Goal: Task Accomplishment & Management: Manage account settings

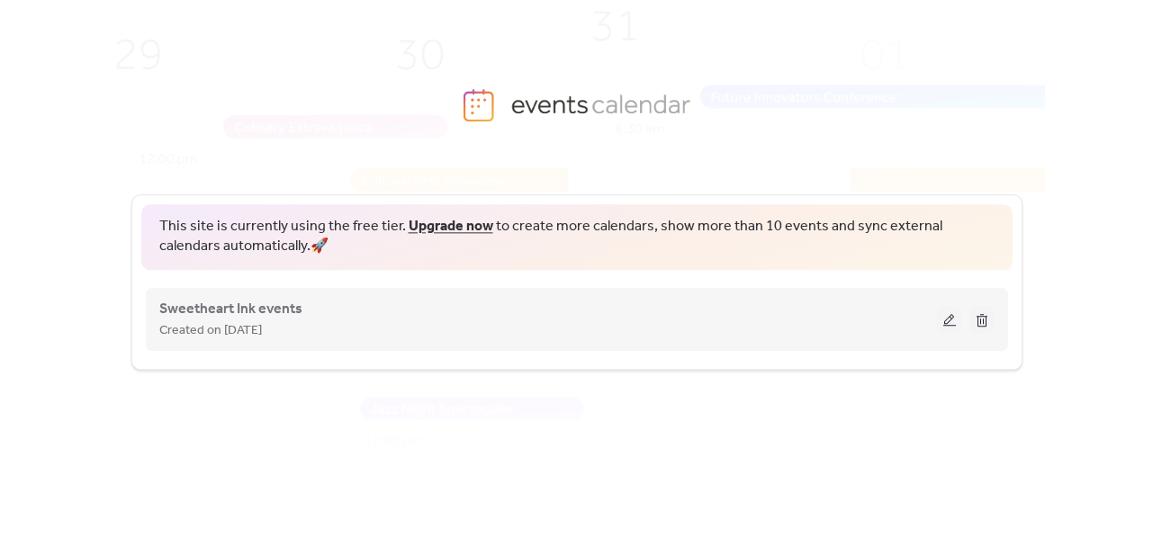
click at [477, 311] on div "Sweetheart Ink events Created on [DATE]" at bounding box center [548, 319] width 778 height 43
click at [953, 326] on button at bounding box center [949, 319] width 25 height 27
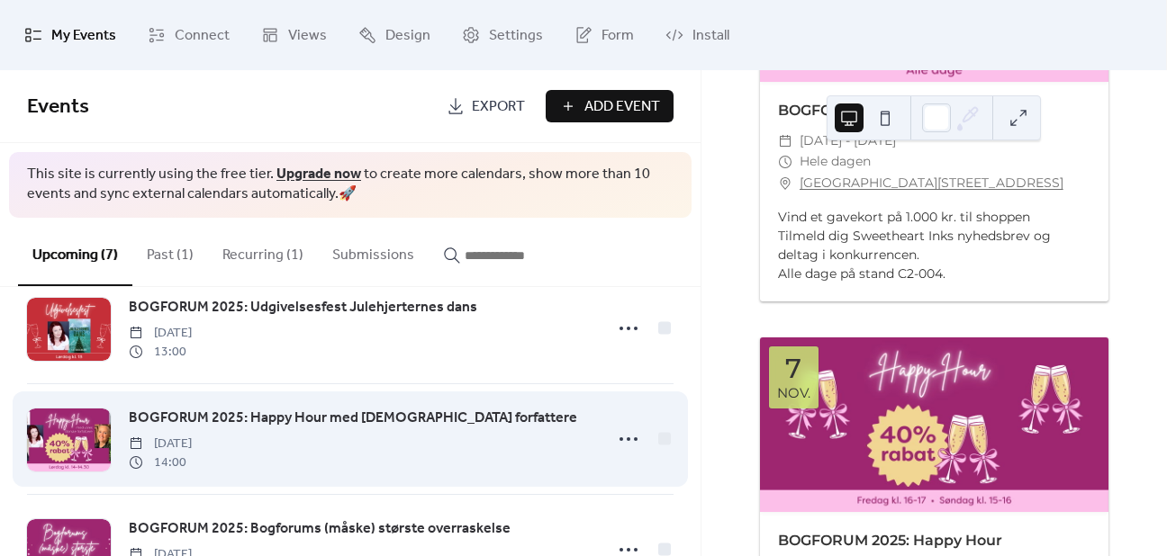
scroll to position [109, 0]
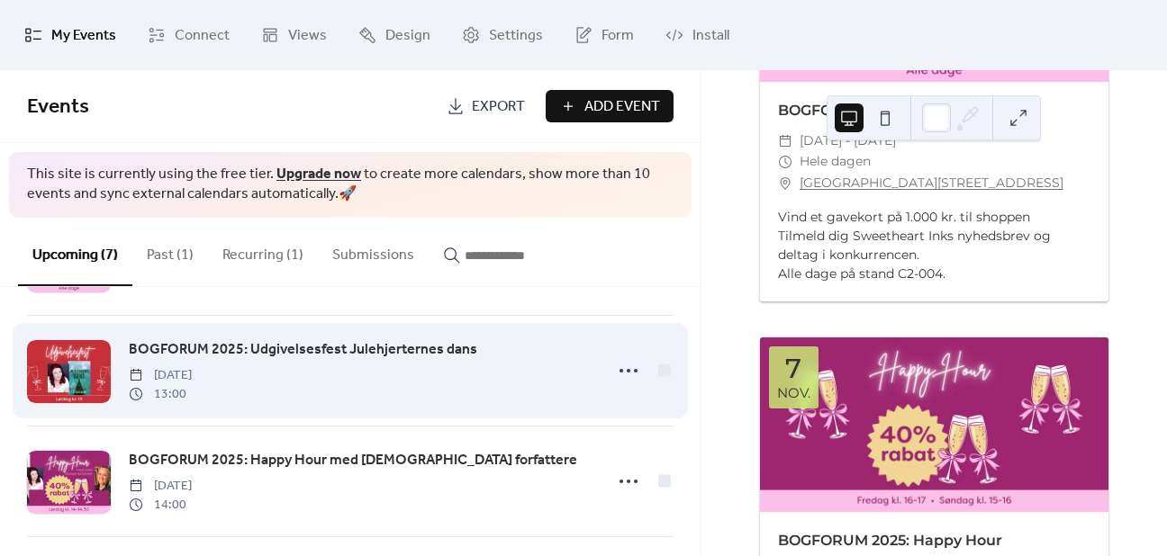
click at [561, 385] on div "BOGFORUM 2025: Udgivelsesfest Julehjerternes dans [DATE] 13:00" at bounding box center [360, 370] width 463 height 65
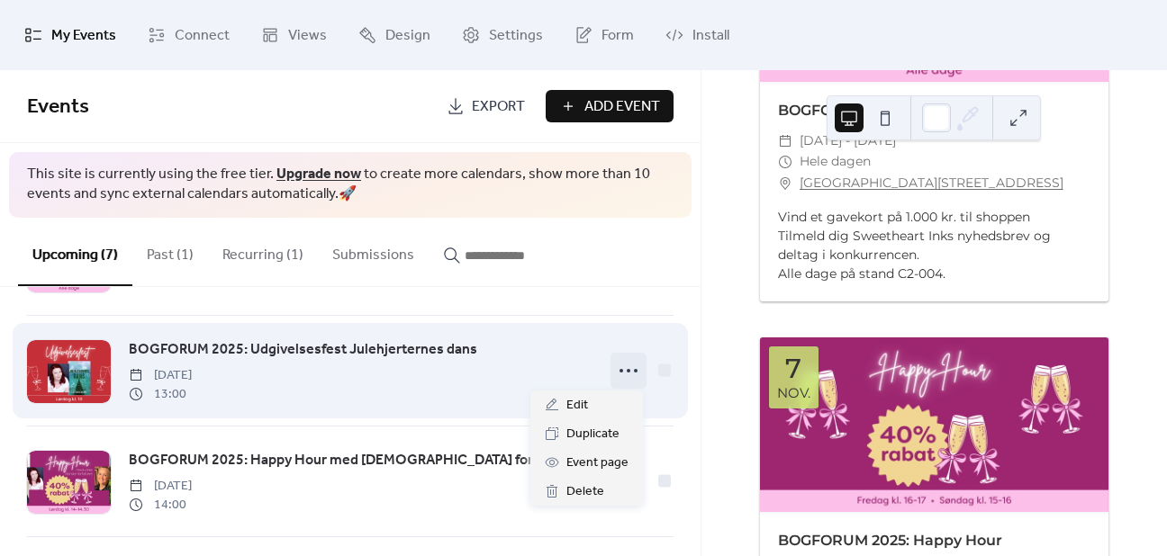
click at [627, 372] on icon at bounding box center [628, 370] width 29 height 29
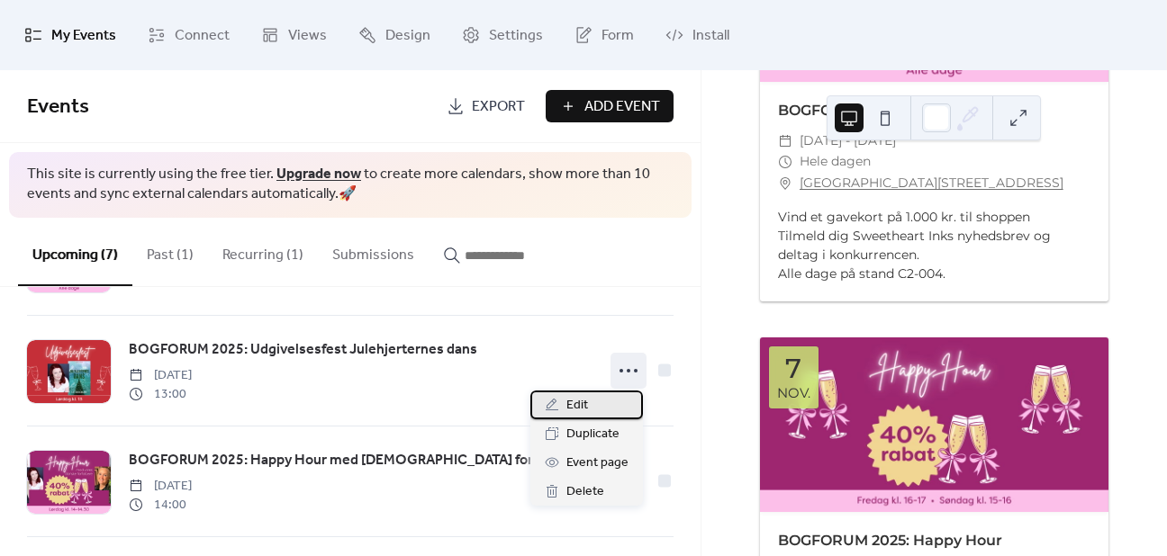
click at [601, 401] on div "Edit" at bounding box center [586, 405] width 113 height 29
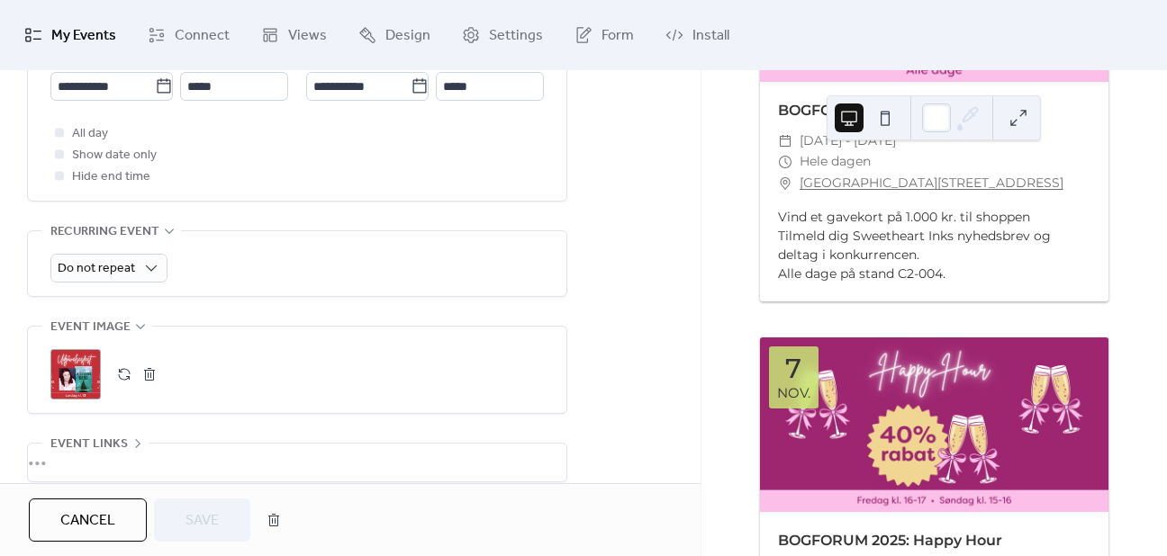
scroll to position [810, 0]
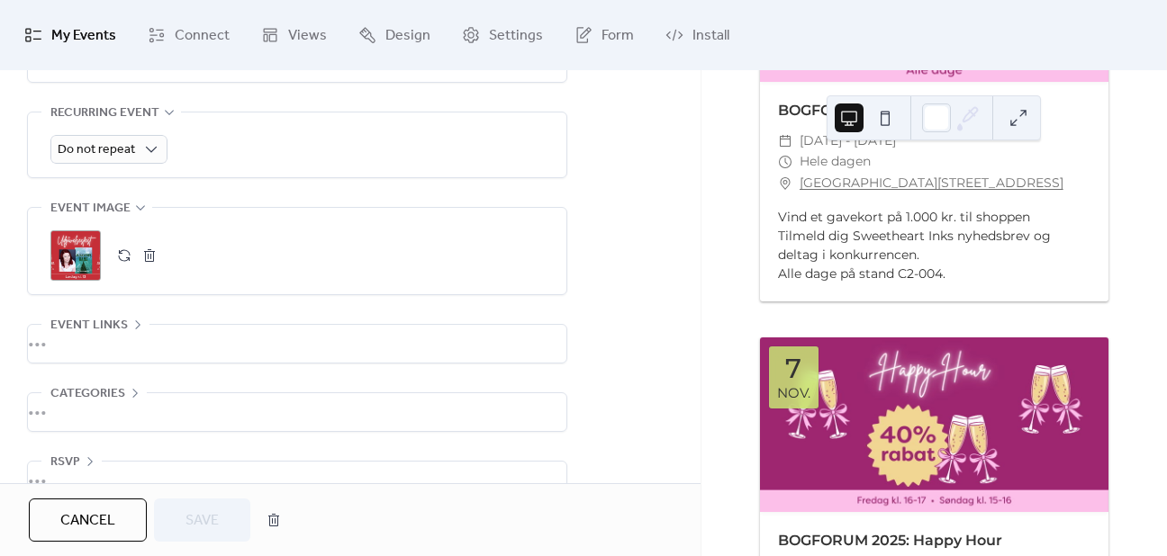
click at [150, 262] on button "button" at bounding box center [149, 255] width 25 height 25
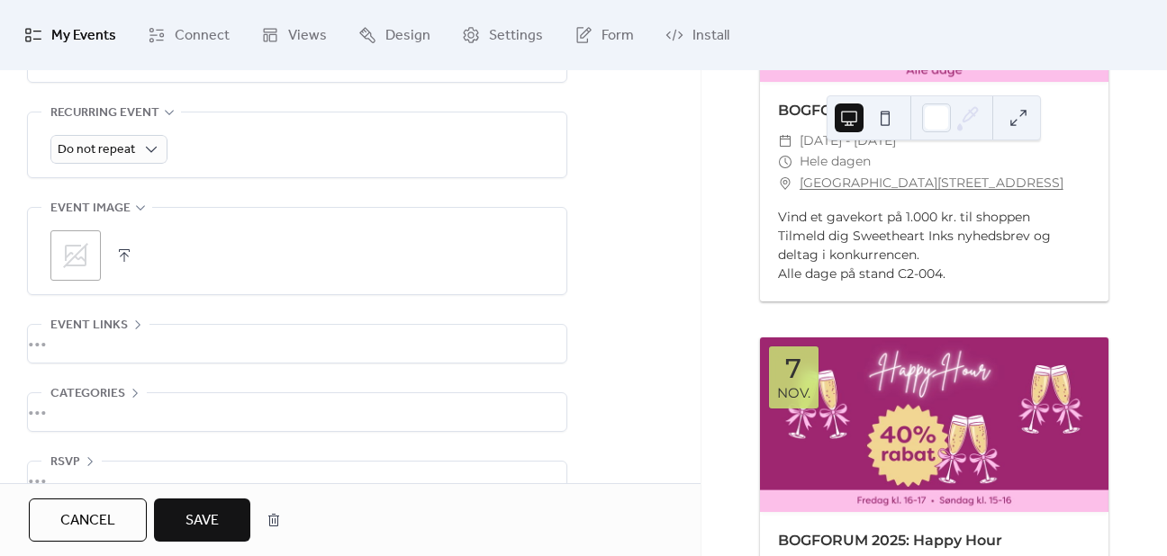
click at [135, 257] on button "button" at bounding box center [124, 255] width 25 height 25
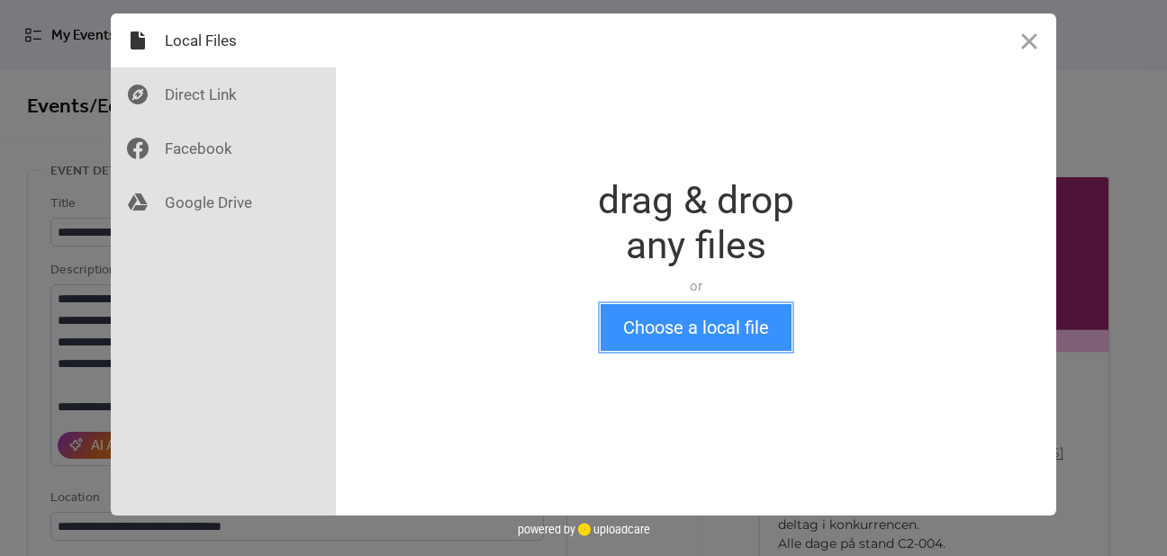
click at [643, 324] on button "Choose a local file" at bounding box center [695, 327] width 191 height 47
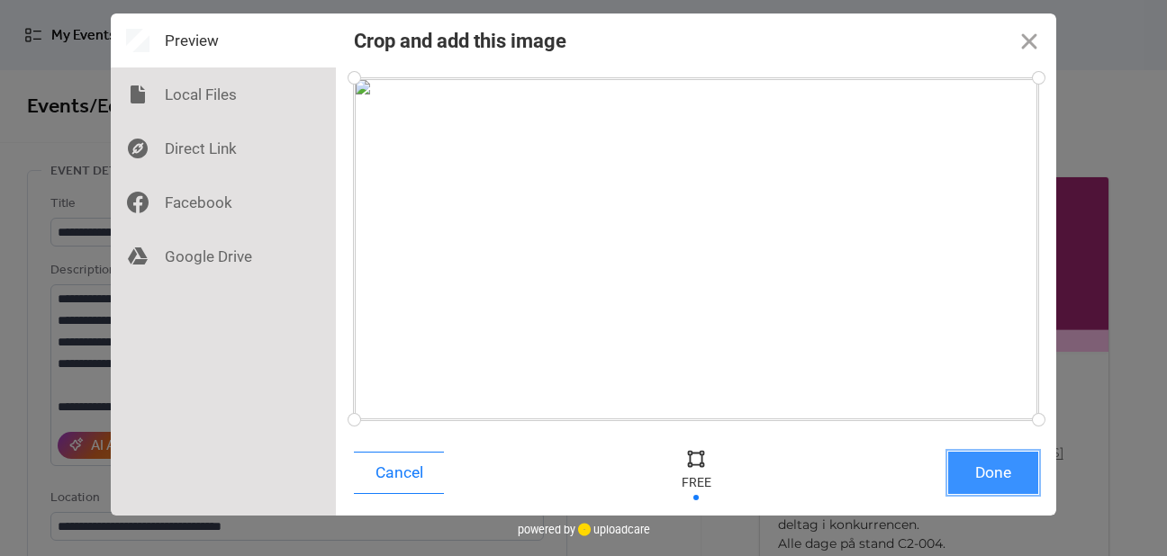
click at [983, 476] on button "Done" at bounding box center [993, 473] width 90 height 42
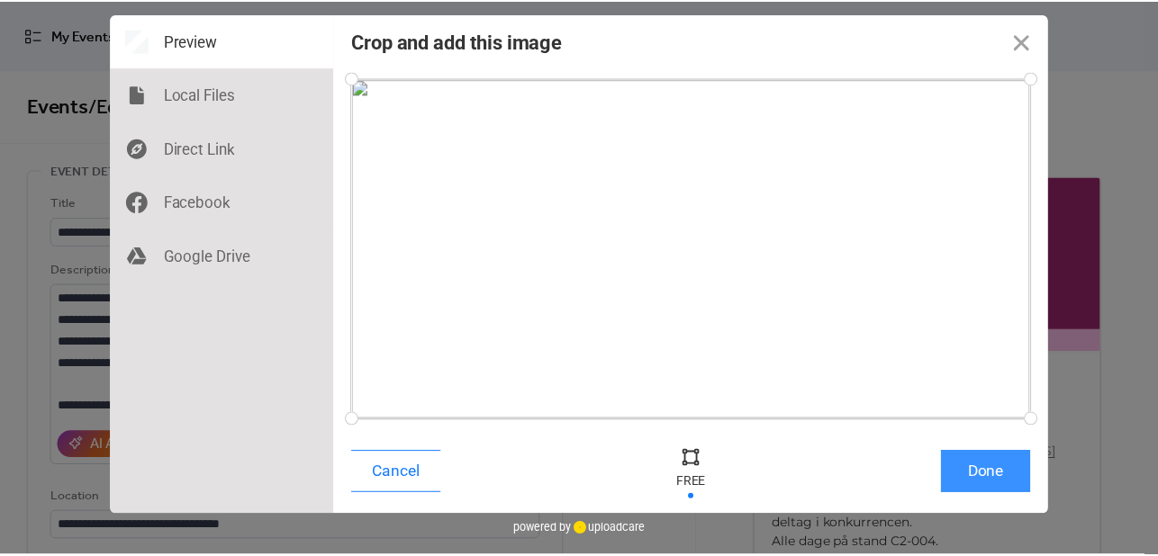
scroll to position [788, 0]
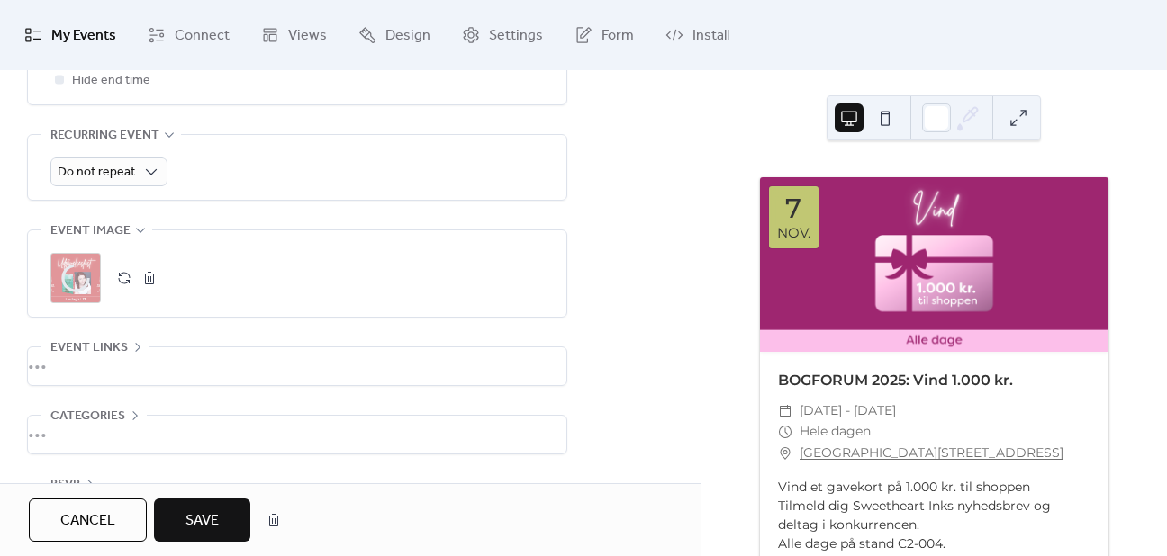
click at [209, 526] on span "Save" at bounding box center [201, 521] width 33 height 22
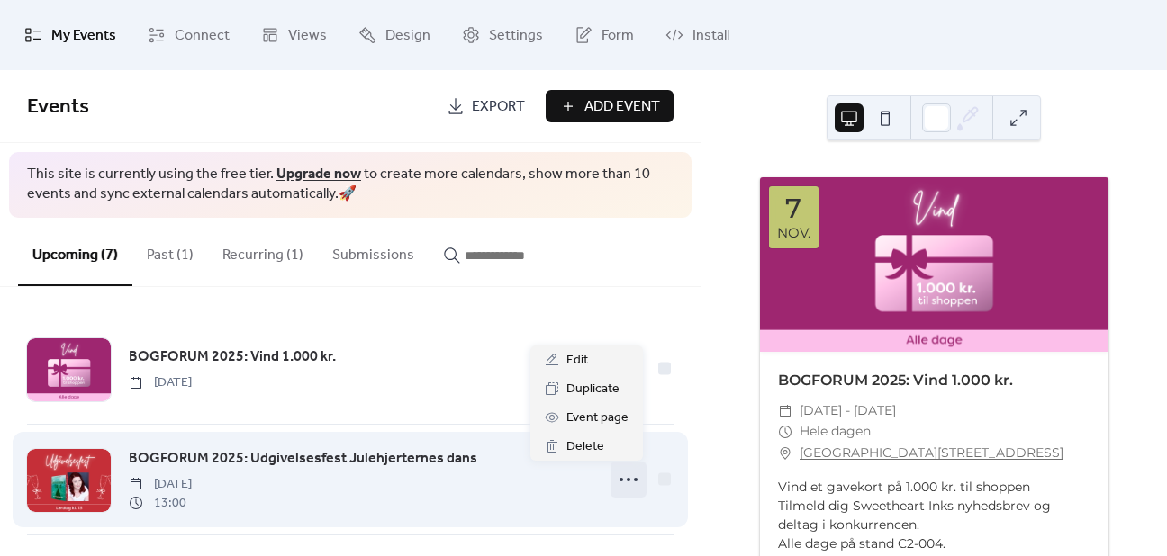
click at [619, 479] on icon at bounding box center [628, 479] width 29 height 29
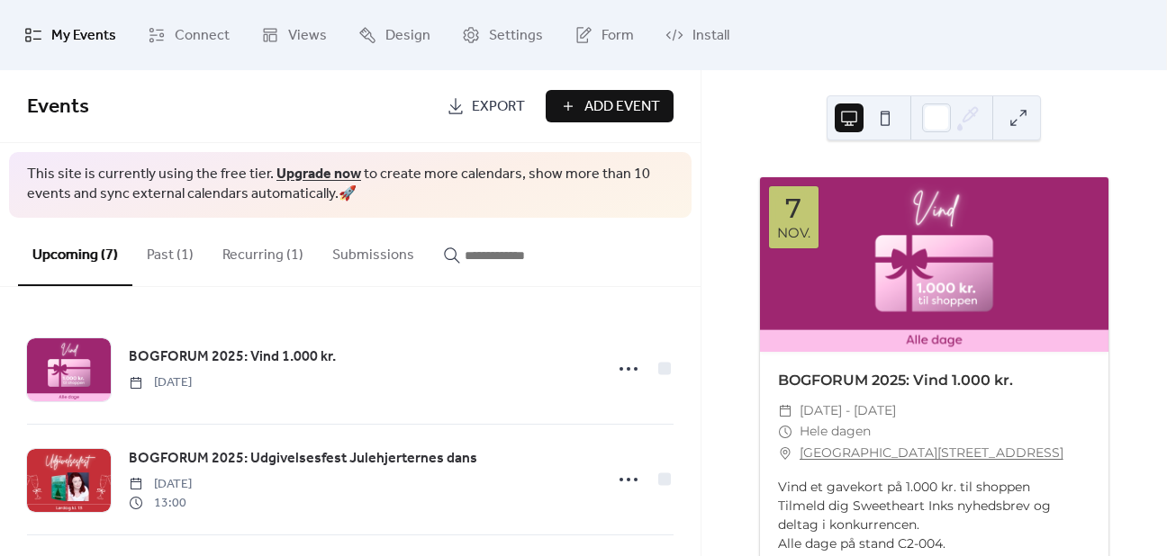
click at [955, 51] on ul "My Events Connect Views Design Settings Form Install" at bounding box center [583, 35] width 1144 height 56
